Goal: Task Accomplishment & Management: Use online tool/utility

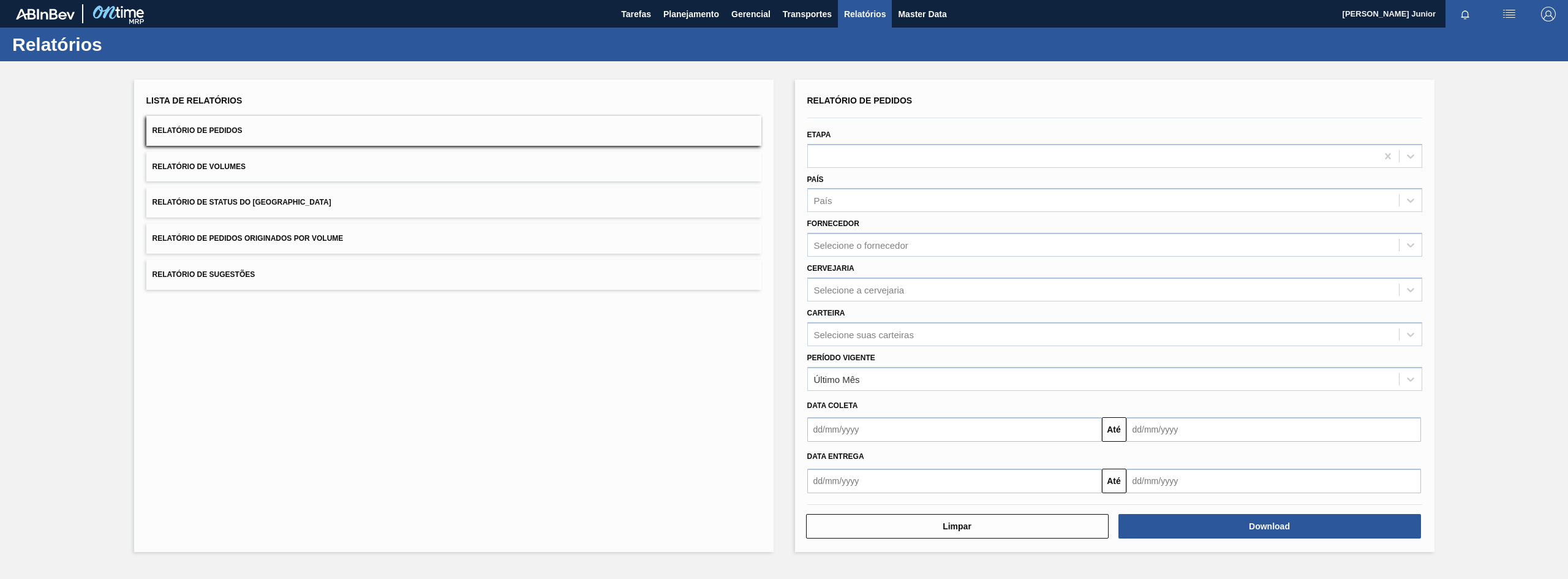
click at [393, 228] on button "Relatório de Pedidos Originados por Volume" at bounding box center [453, 238] width 615 height 30
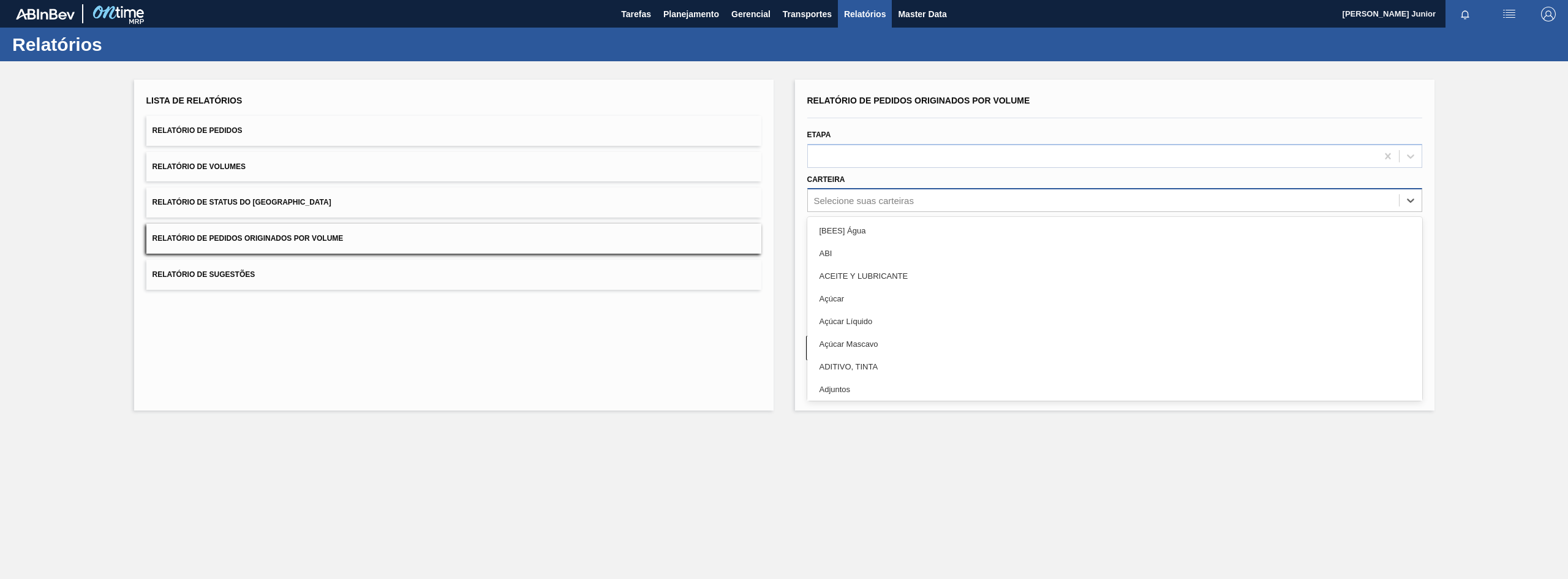
click at [854, 194] on div "Selecione suas carteiras" at bounding box center [1103, 200] width 591 height 18
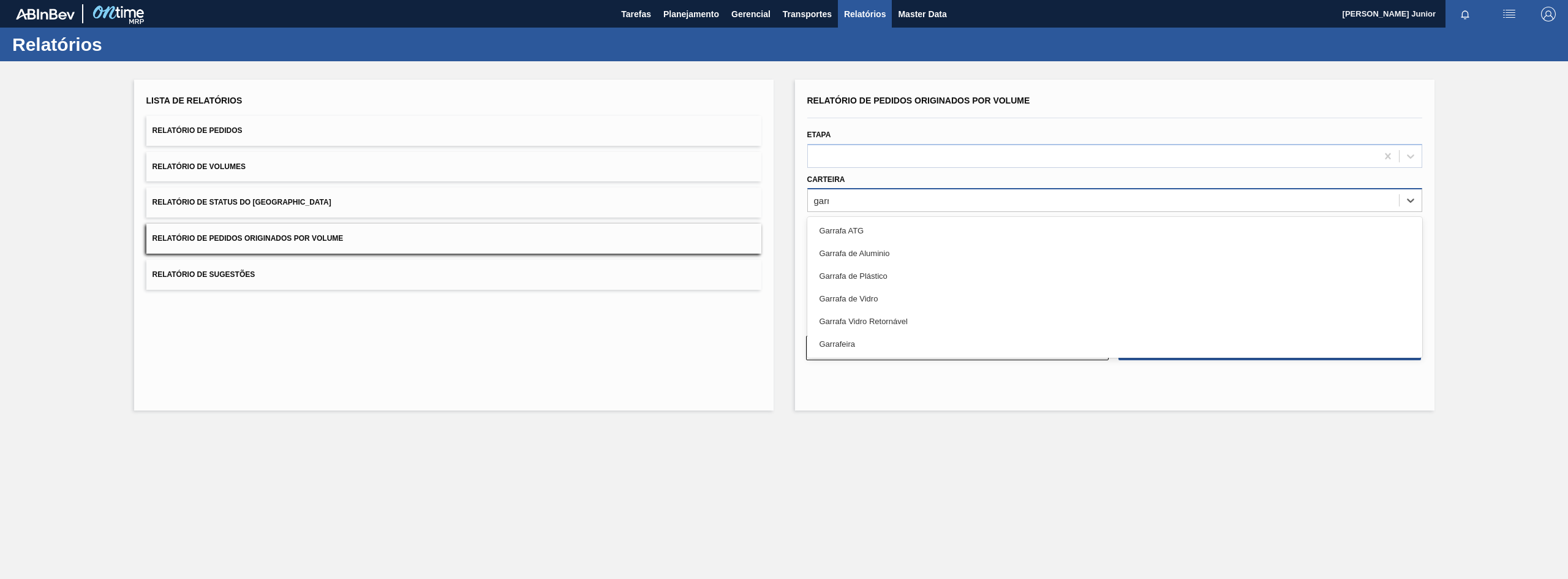
type input "garra"
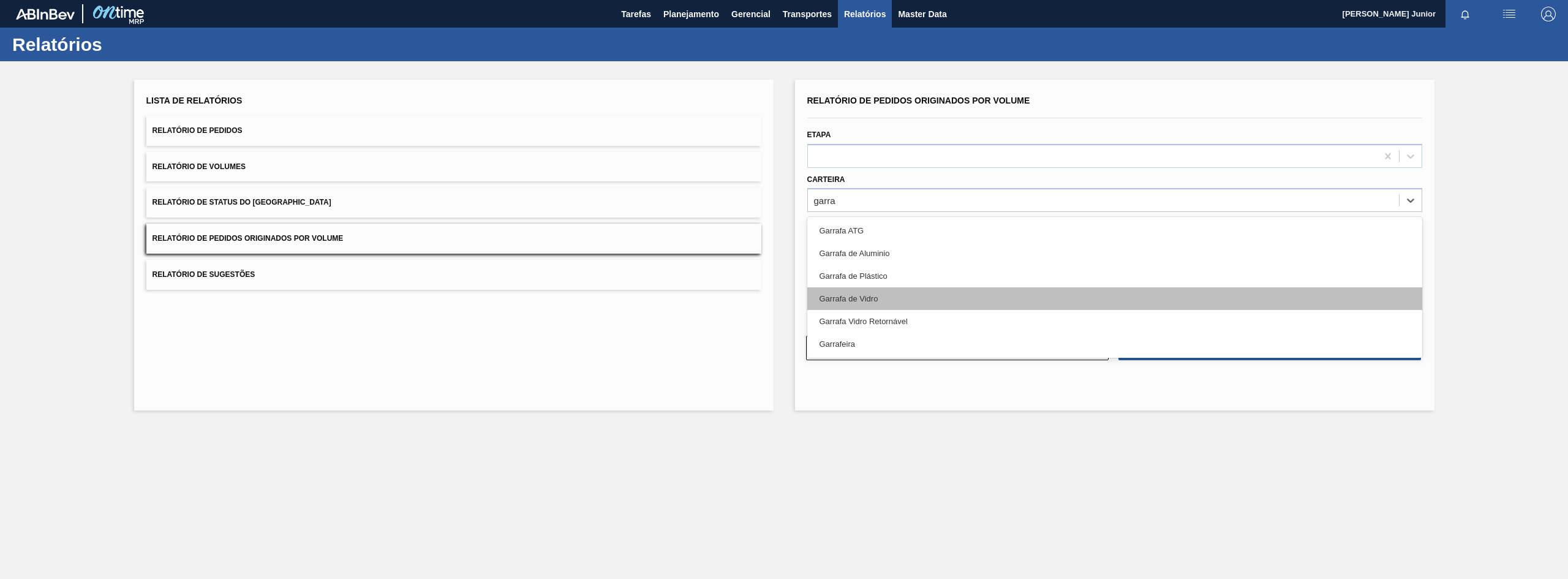
click at [887, 299] on div "Garrafa de Vidro" at bounding box center [1115, 299] width 615 height 23
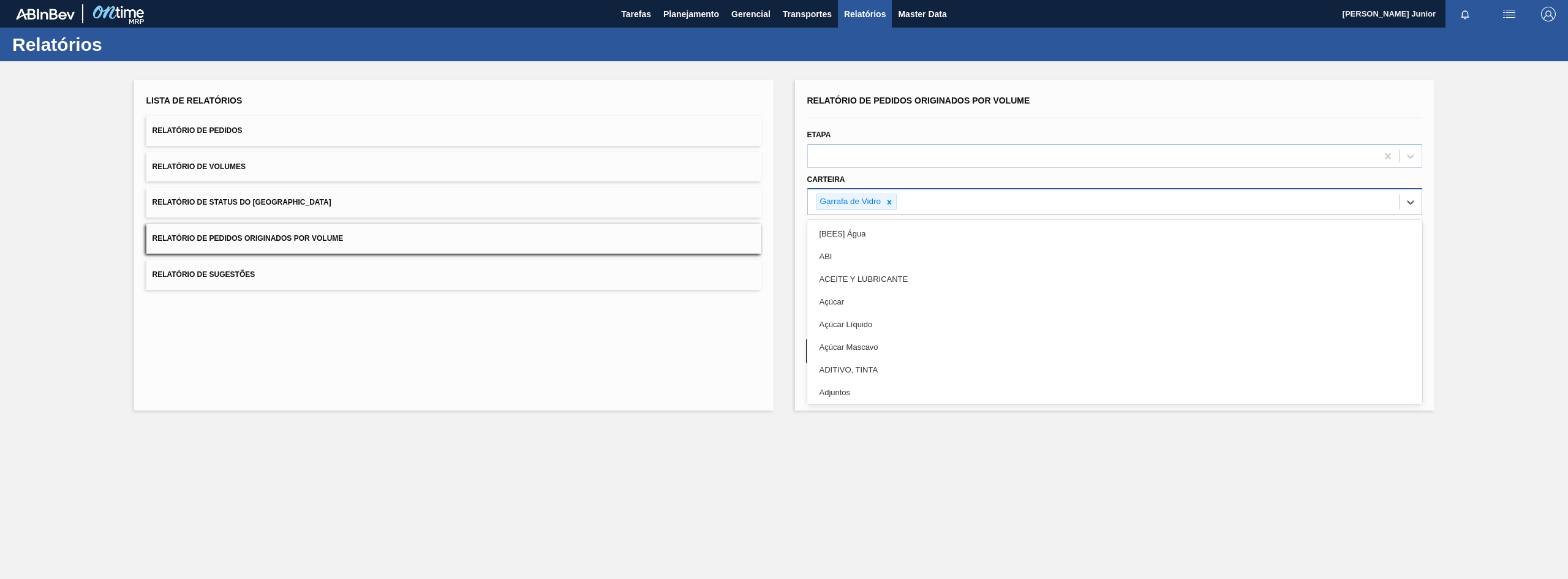
click at [938, 191] on div "Garrafa de Vidro" at bounding box center [1103, 201] width 591 height 25
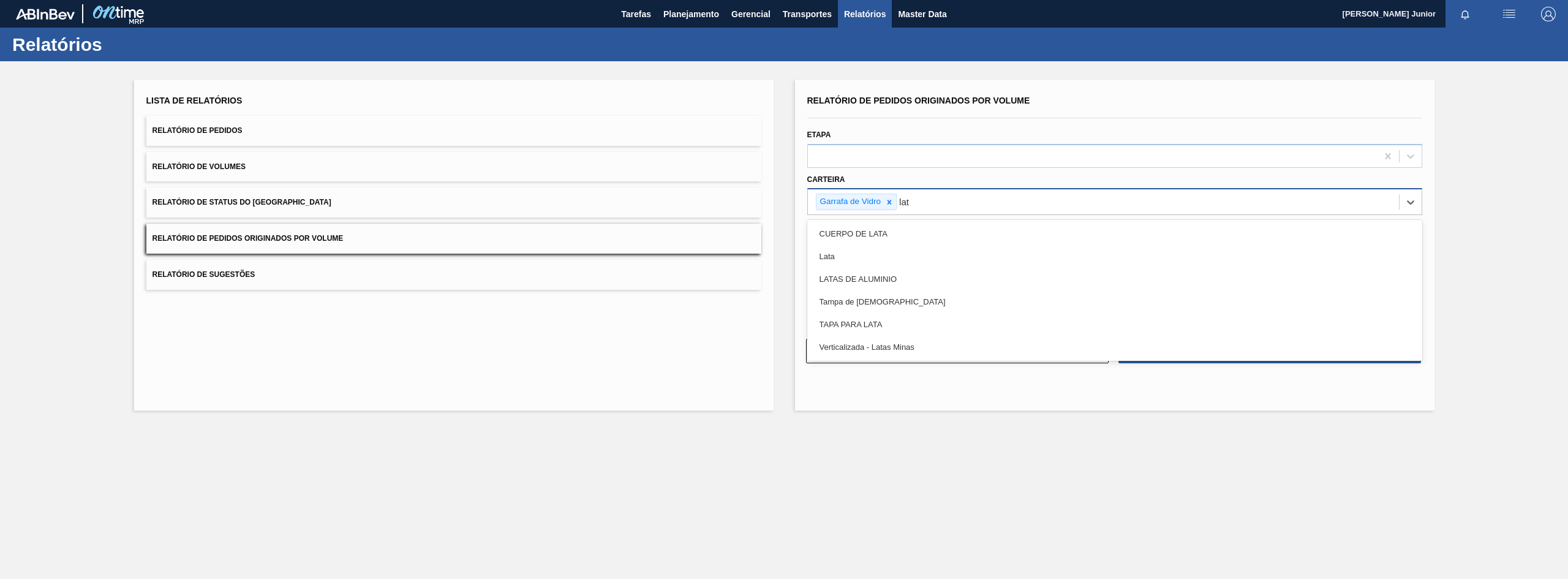
type input "lata"
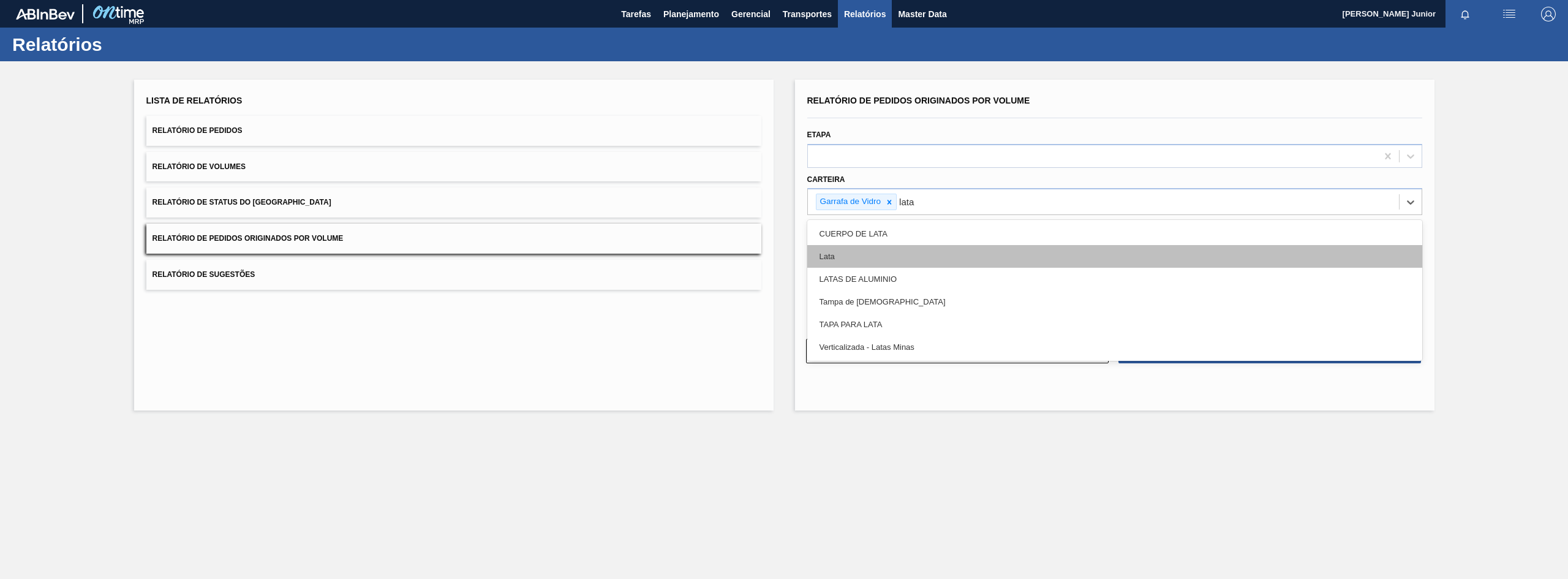
click at [918, 249] on div "Lata" at bounding box center [1115, 257] width 615 height 23
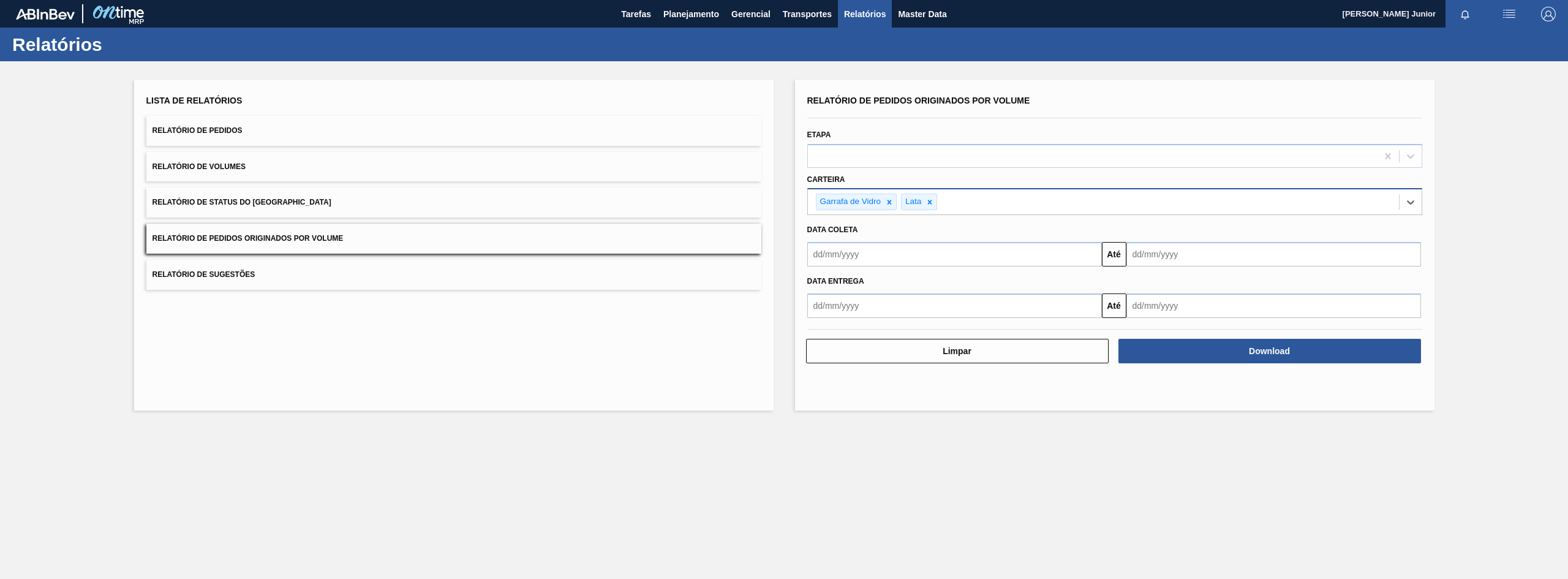
type input "a"
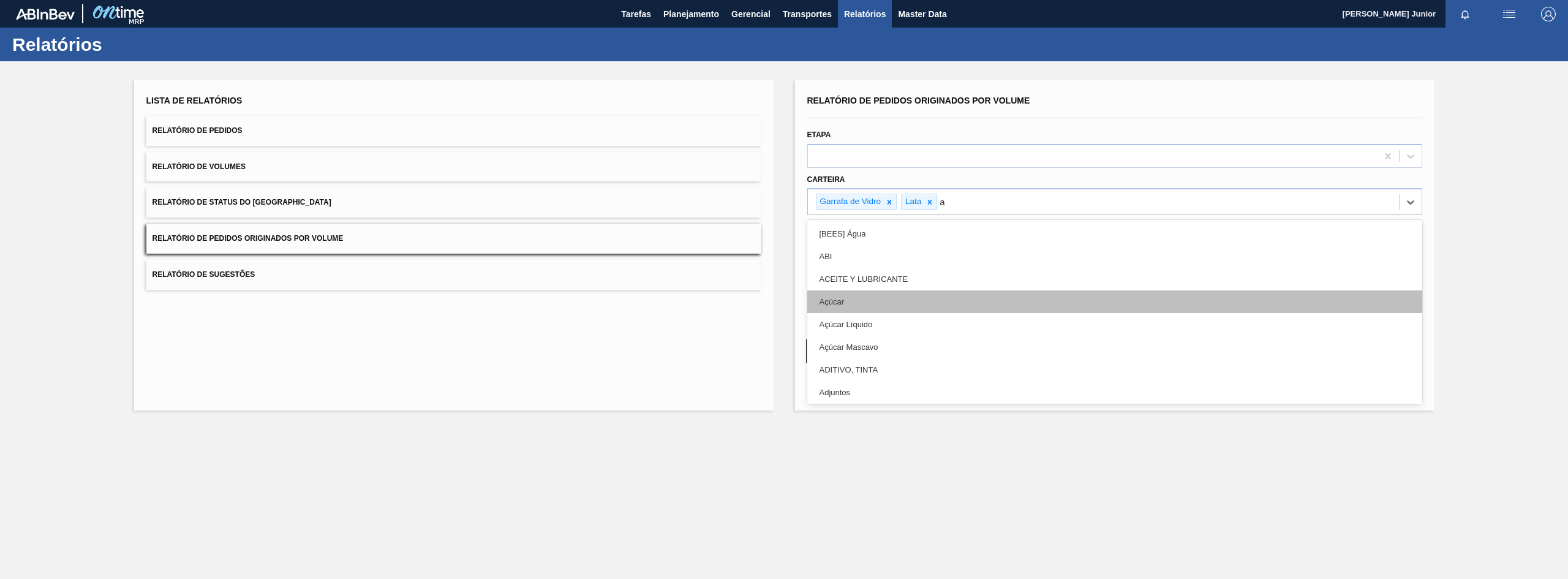
click at [960, 293] on div "Açúcar" at bounding box center [1115, 302] width 615 height 23
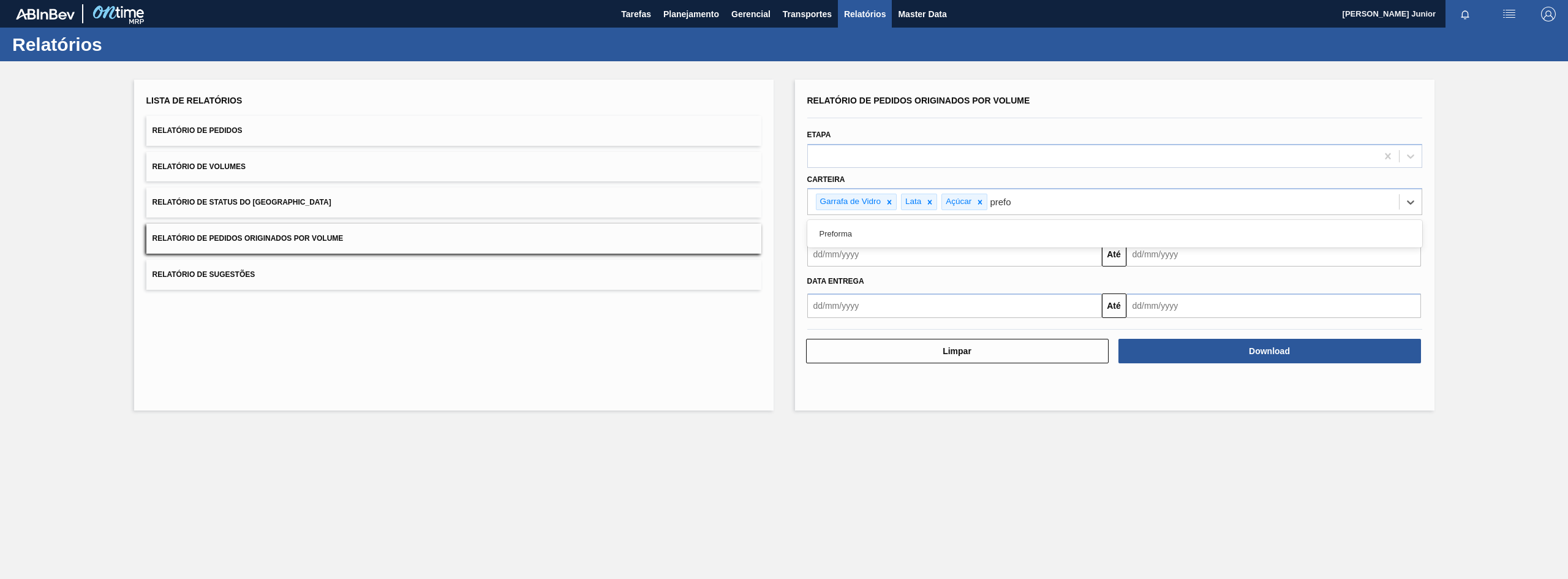
type input "prefor"
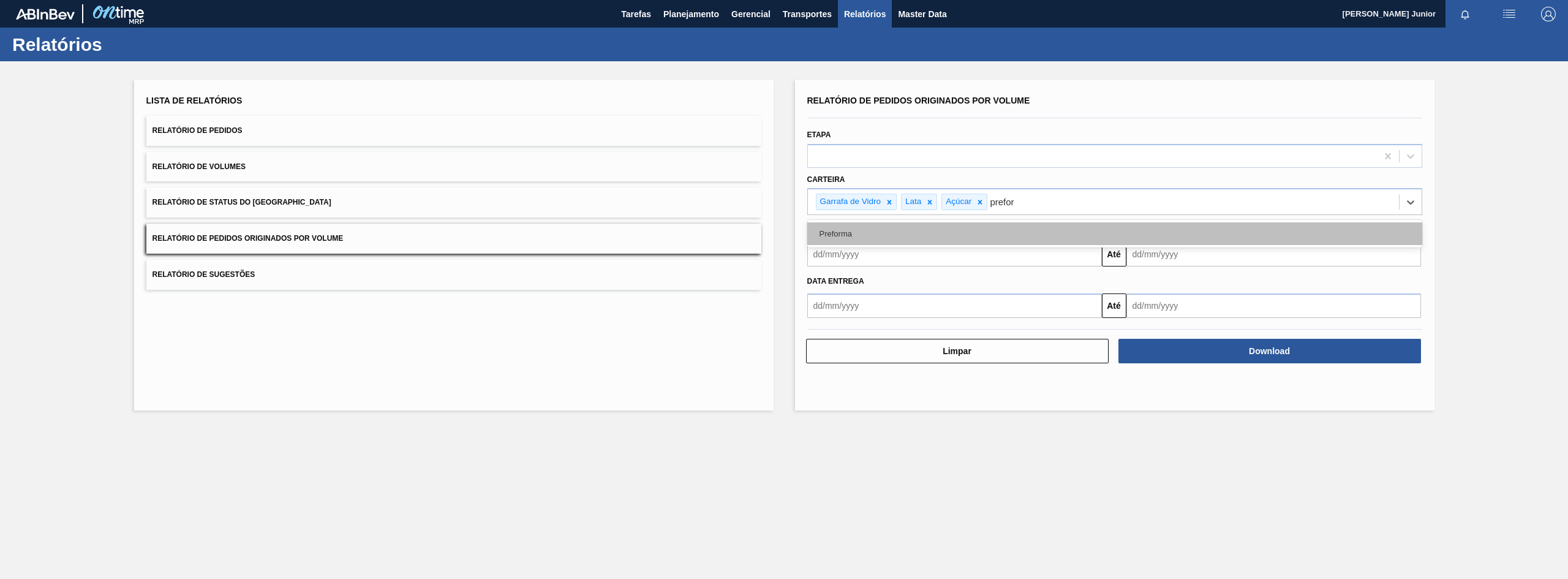
click at [952, 237] on div "Preforma" at bounding box center [1115, 234] width 615 height 23
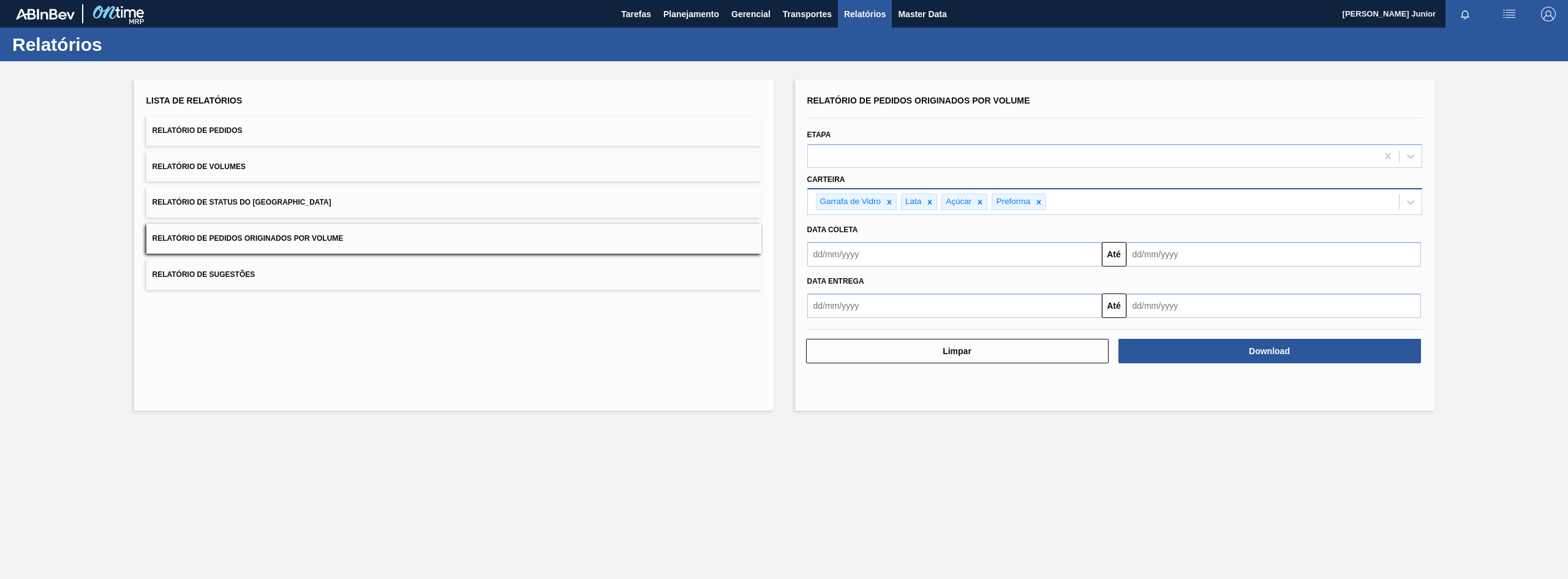
click at [1140, 198] on div "Garrafa de Vidro Lata Açúcar Preforma" at bounding box center [1103, 201] width 591 height 25
type input "xarope"
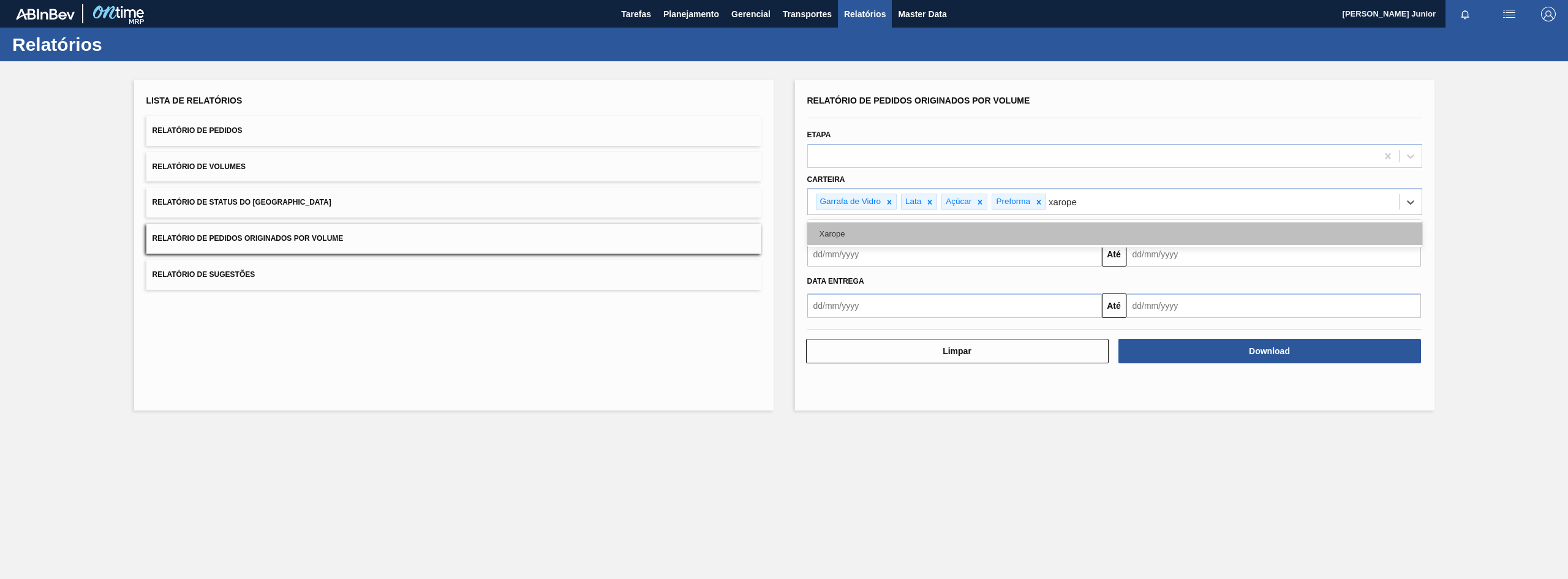
click at [1135, 228] on div "Xarope" at bounding box center [1115, 234] width 615 height 23
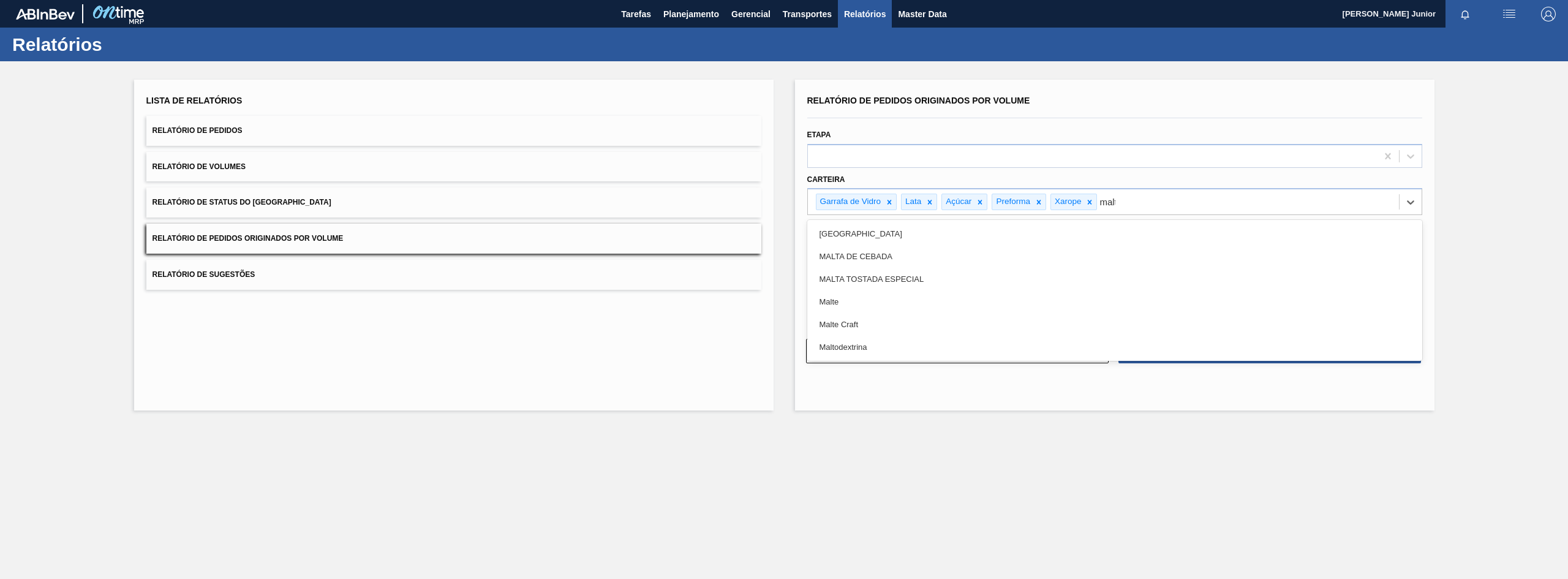
type input "malte"
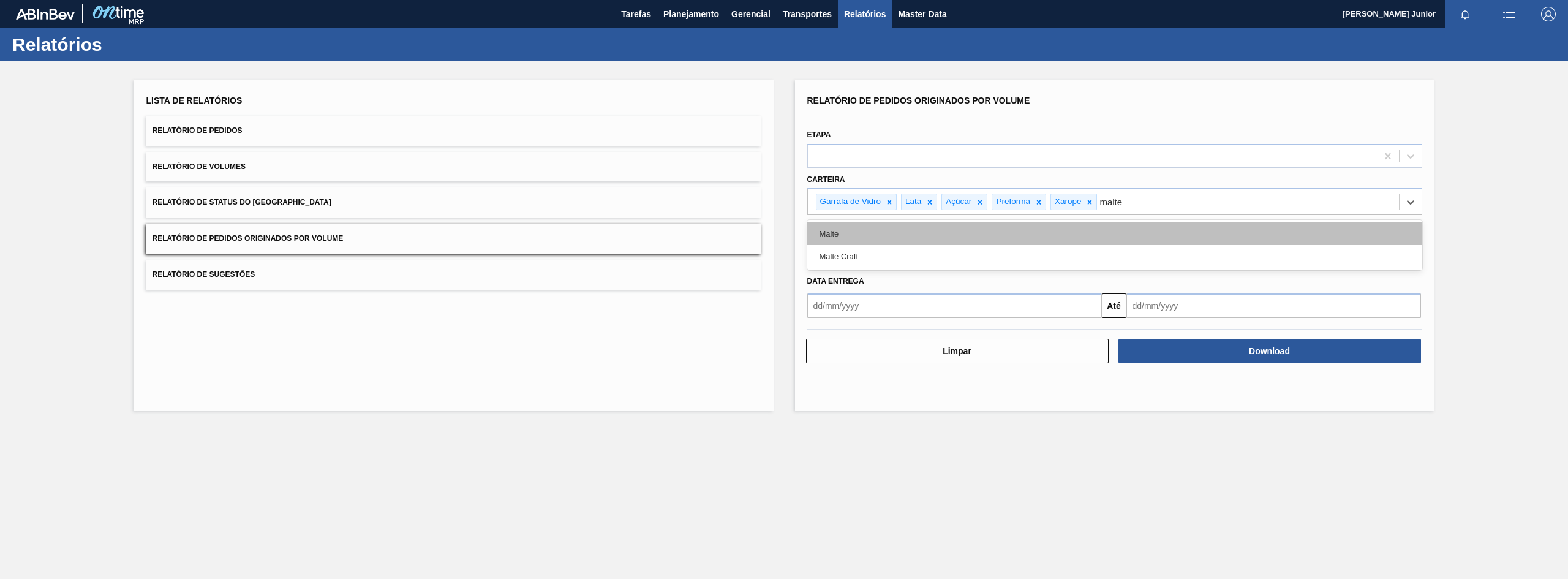
click at [1132, 234] on div "Malte" at bounding box center [1115, 234] width 615 height 23
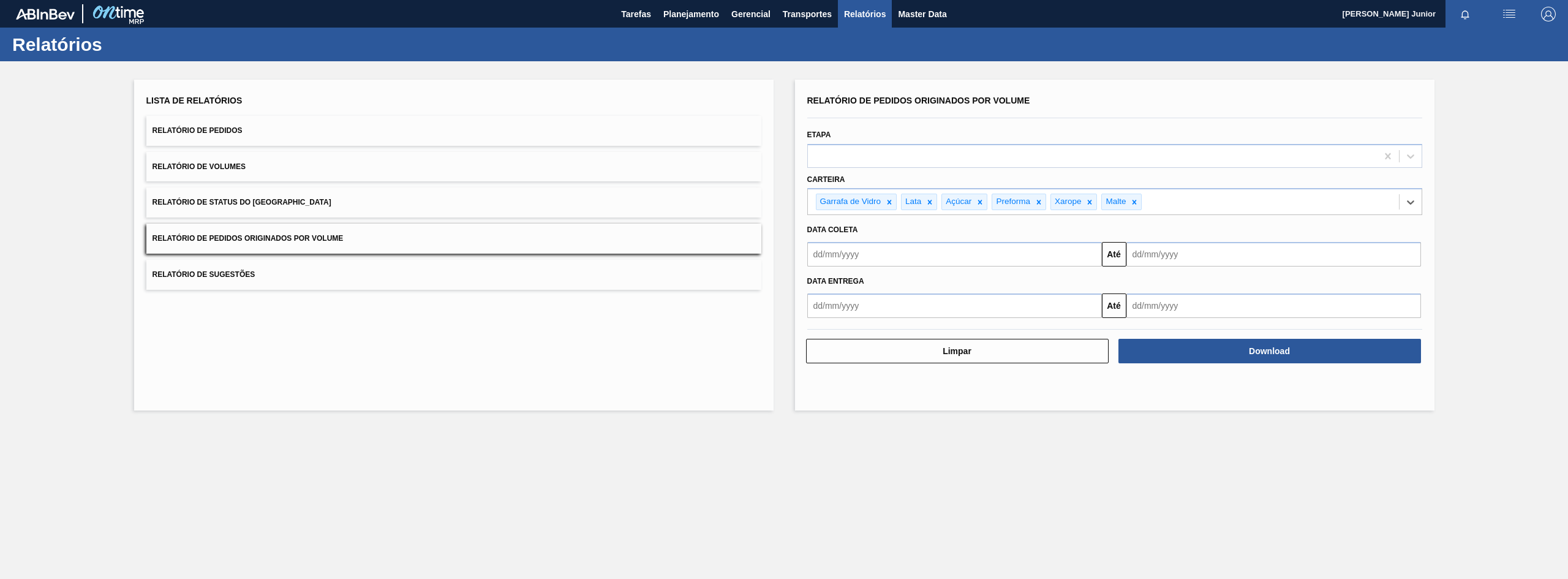
click at [912, 256] on input "text" at bounding box center [955, 254] width 295 height 25
click at [822, 282] on button "Previous Month" at bounding box center [818, 283] width 8 height 8
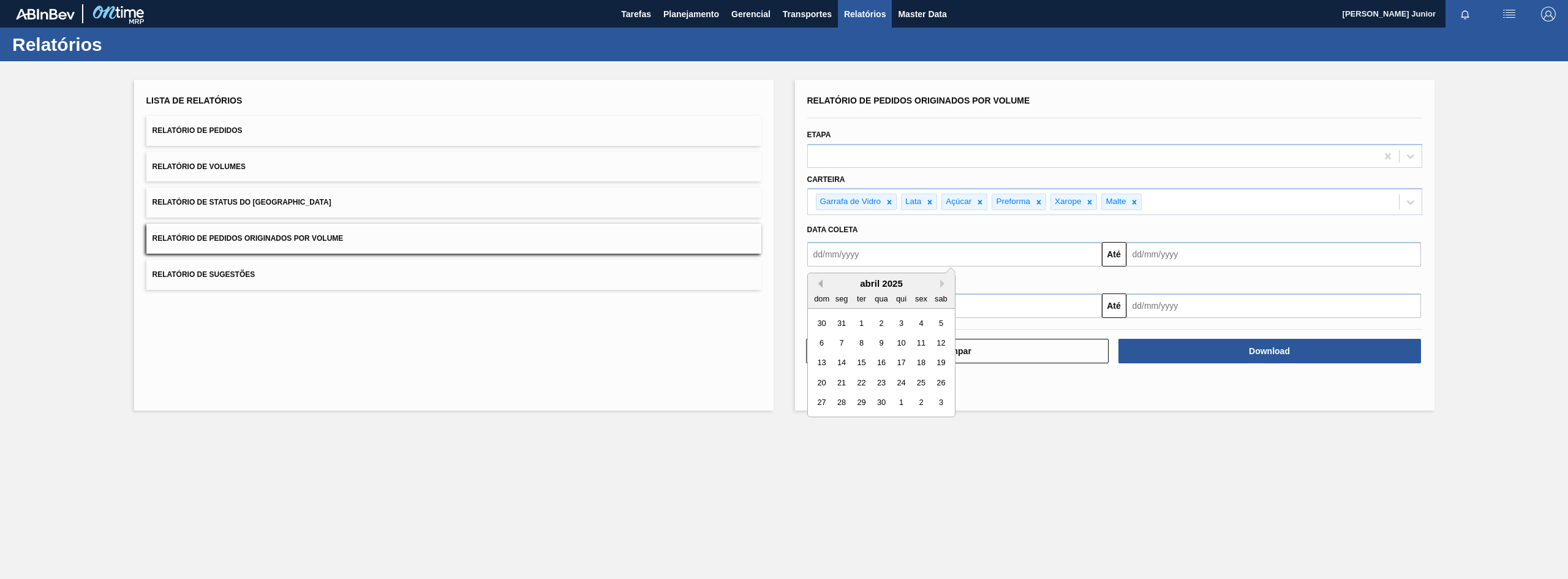
click at [822, 282] on button "Previous Month" at bounding box center [818, 283] width 8 height 8
click at [878, 321] on div "1" at bounding box center [881, 323] width 17 height 17
type input "[DATE]"
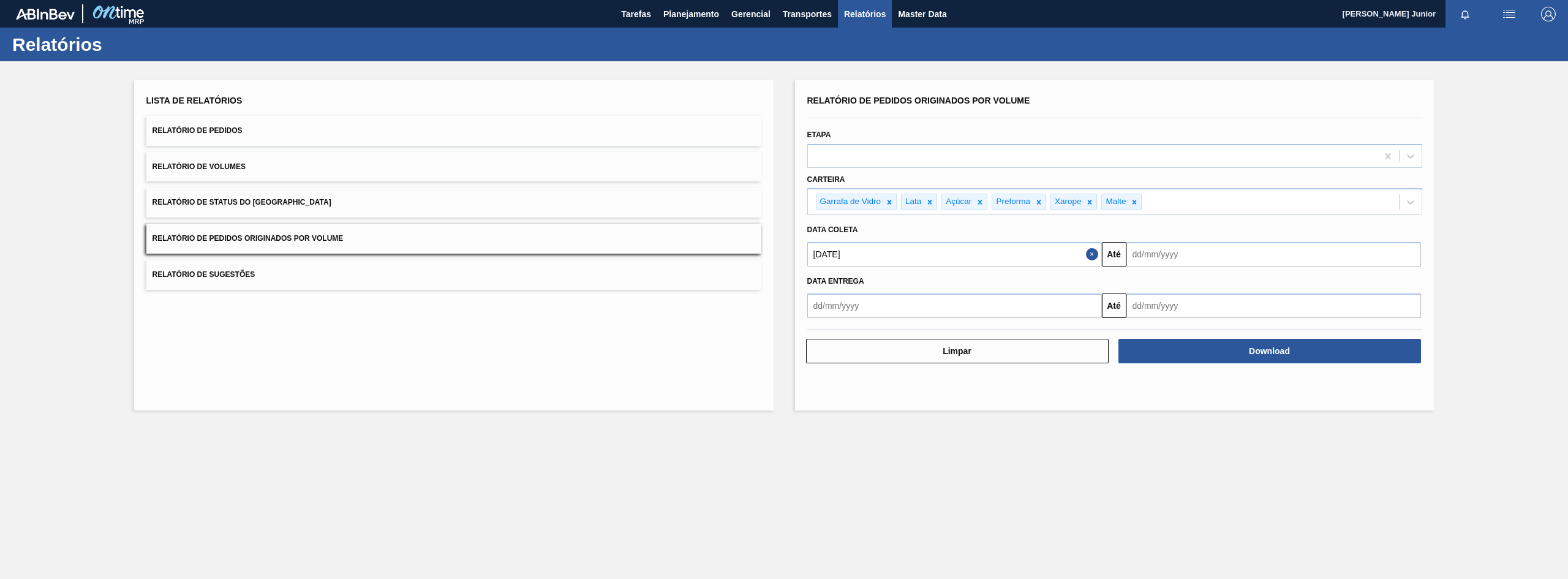
click at [1203, 256] on input "text" at bounding box center [1273, 254] width 295 height 25
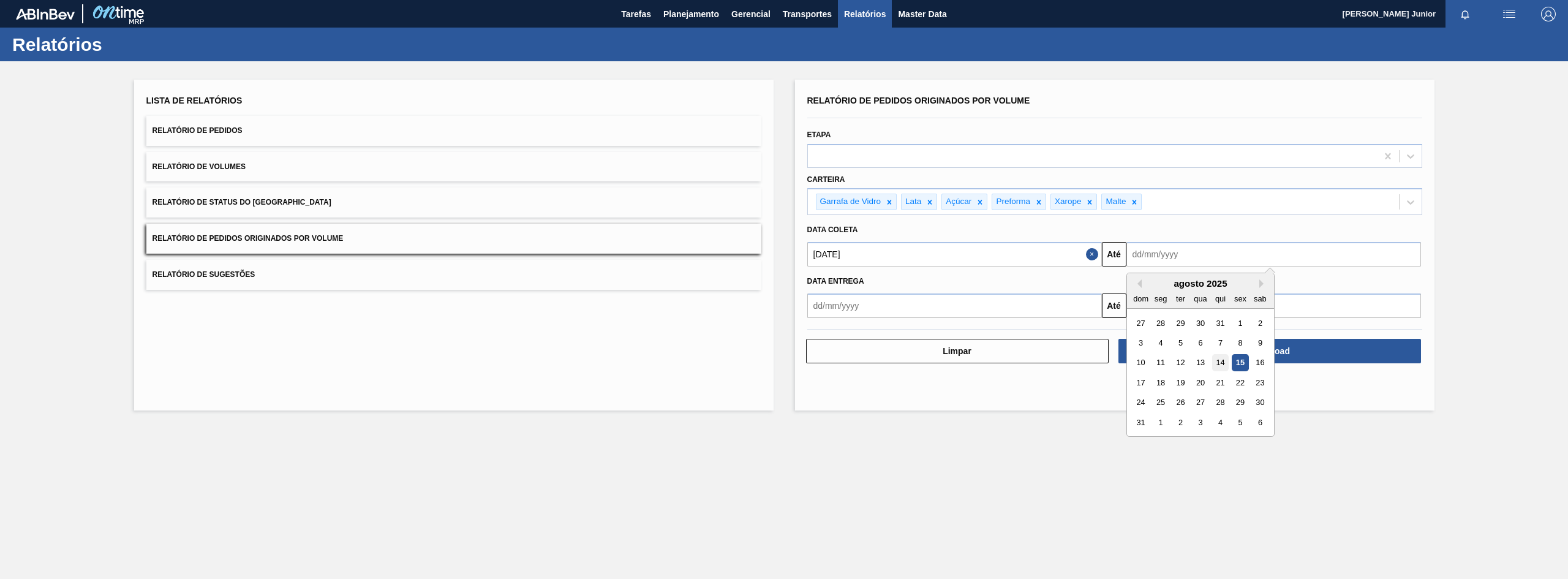
click at [1221, 358] on div "14" at bounding box center [1220, 363] width 17 height 17
type input "[DATE]"
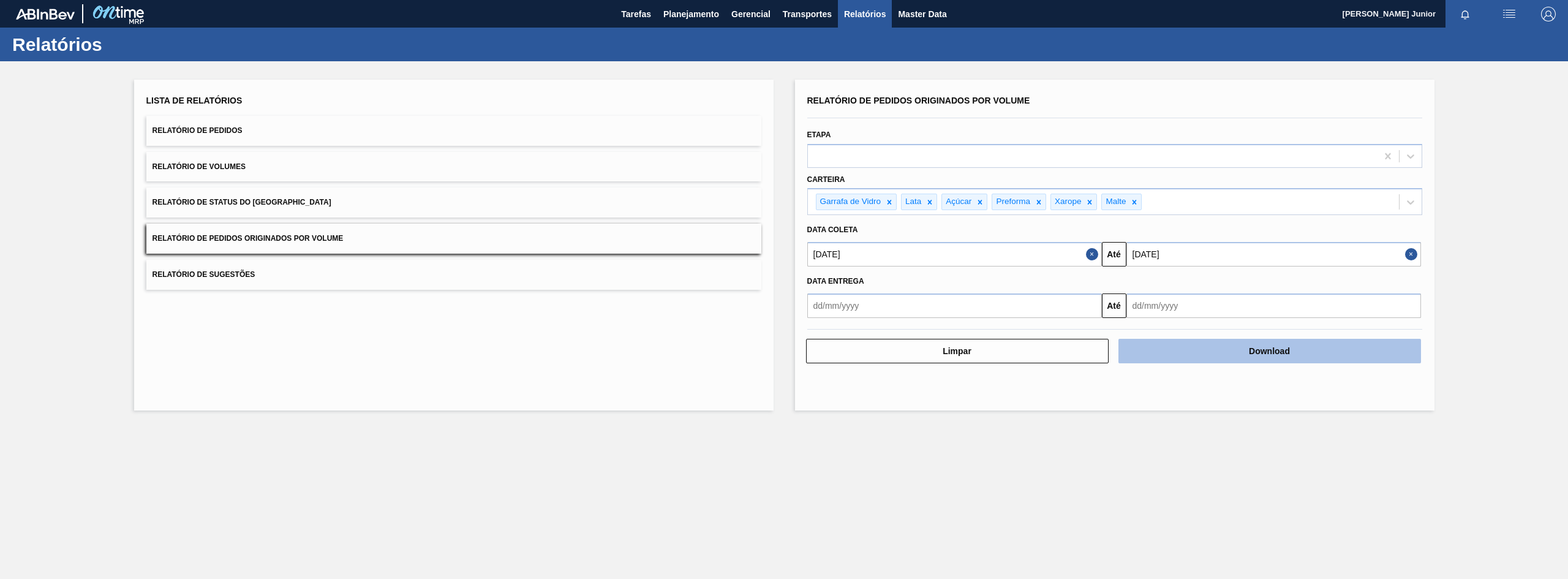
click at [1217, 357] on button "Download" at bounding box center [1269, 351] width 302 height 25
